Goal: Navigation & Orientation: Find specific page/section

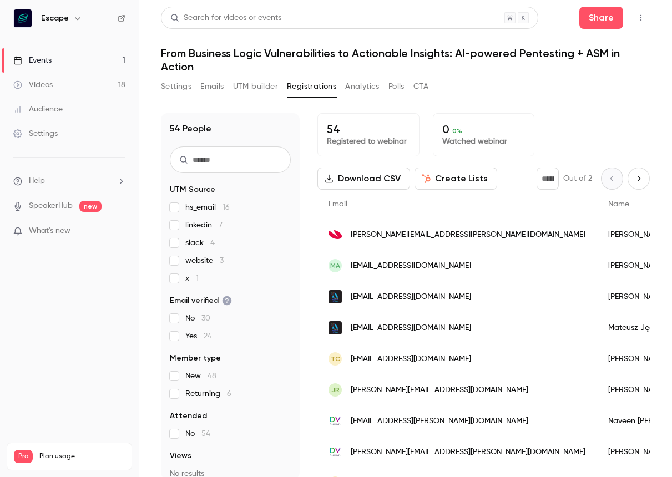
click at [99, 82] on link "Videos 18" at bounding box center [69, 85] width 139 height 24
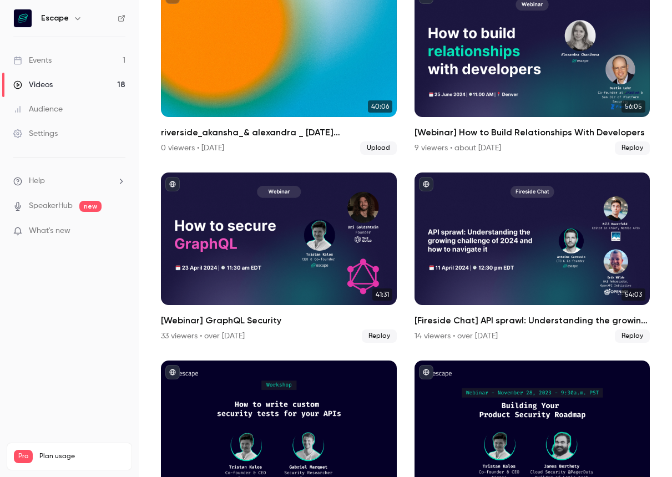
scroll to position [1285, 0]
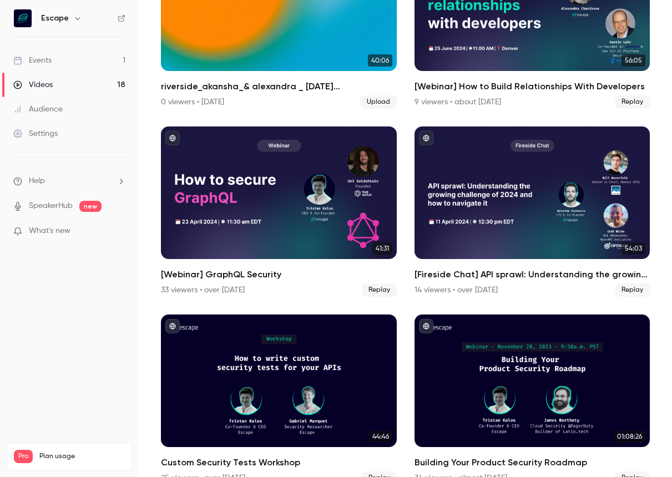
click at [79, 67] on link "Events 1" at bounding box center [69, 60] width 139 height 24
